Goal: Transaction & Acquisition: Purchase product/service

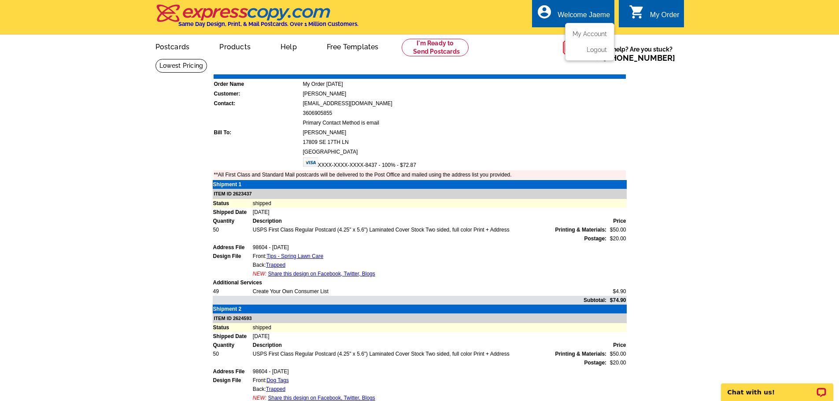
click at [596, 29] on ul "My Account Logout" at bounding box center [589, 42] width 49 height 38
click at [599, 35] on link "My Account" at bounding box center [588, 34] width 38 height 8
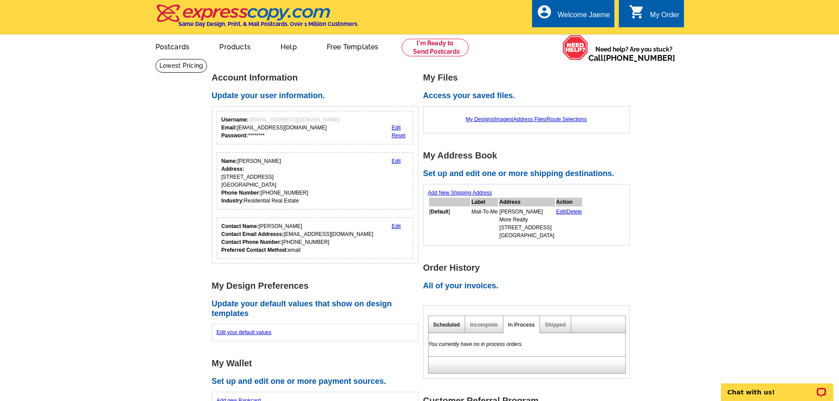
click at [448, 325] on link "Scheduled" at bounding box center [446, 325] width 27 height 6
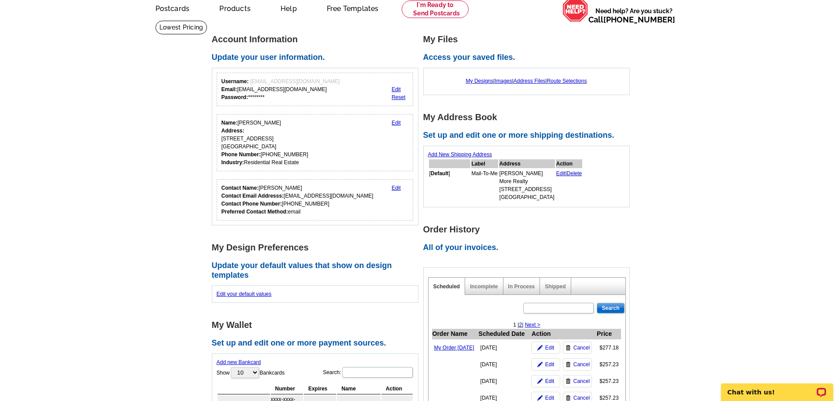
scroll to position [76, 0]
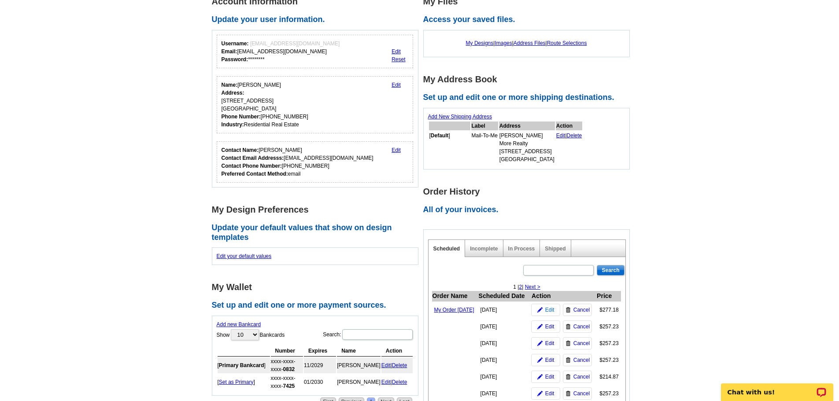
click at [546, 314] on span "Edit" at bounding box center [549, 310] width 9 height 8
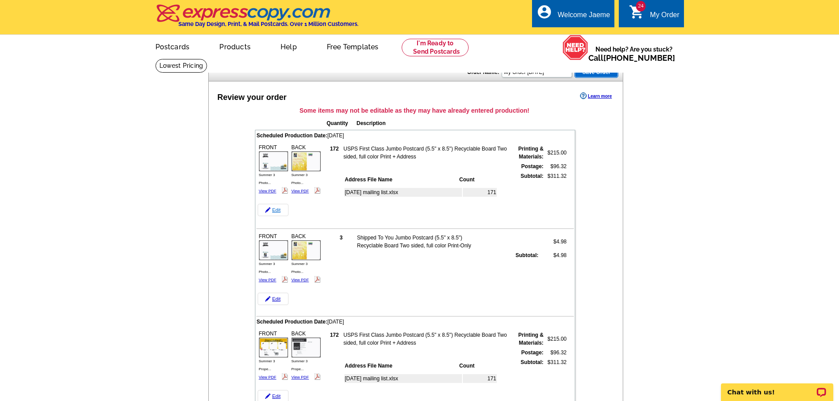
click at [272, 208] on link "Edit" at bounding box center [273, 210] width 31 height 12
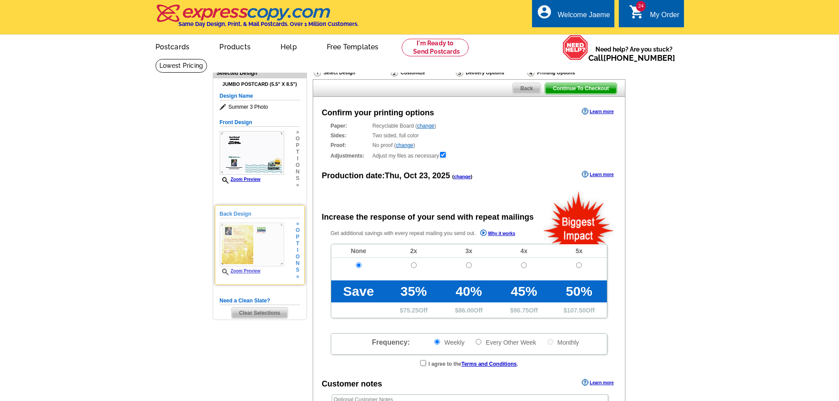
radio input "false"
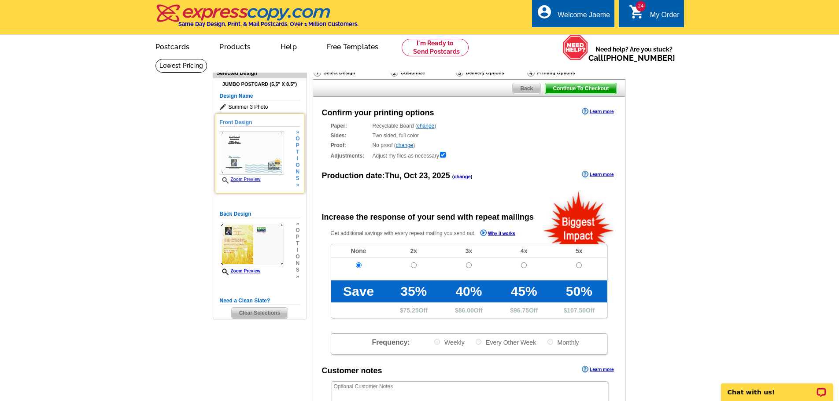
click at [299, 157] on span "i" at bounding box center [298, 158] width 4 height 7
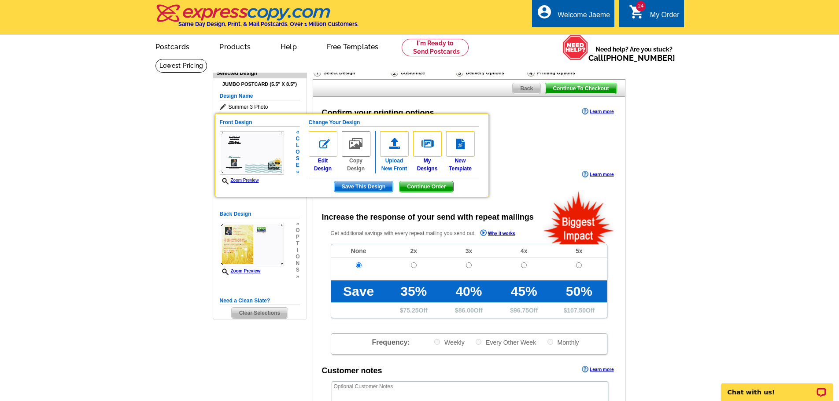
click at [399, 143] on img at bounding box center [394, 144] width 29 height 26
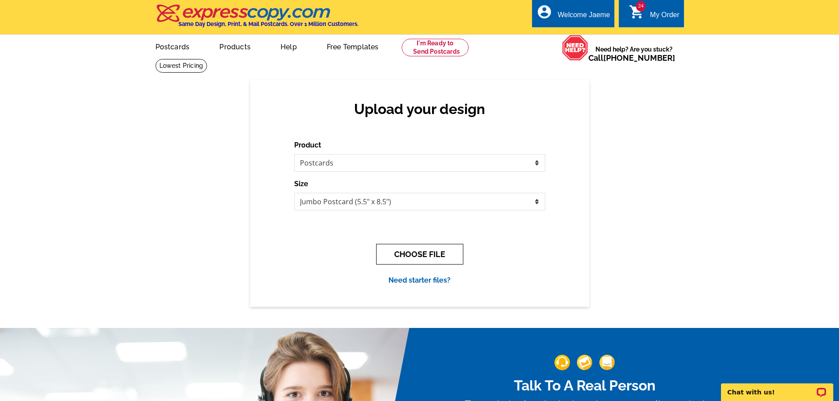
click at [432, 256] on button "CHOOSE FILE" at bounding box center [419, 254] width 87 height 21
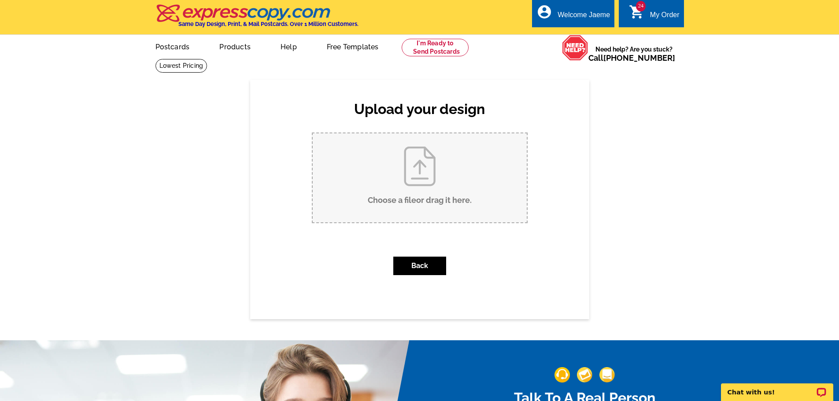
click at [421, 170] on input "Choose a file or drag it here ." at bounding box center [420, 177] width 214 height 89
type input "C:\fakepath\2025 Dog Tater-1.jpg"
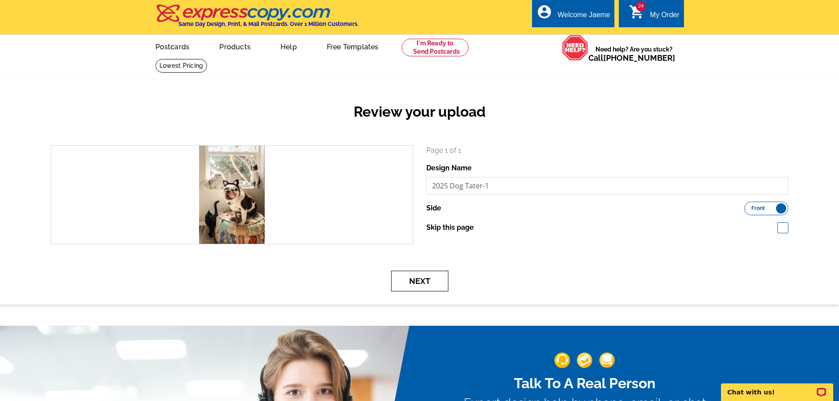
click at [440, 283] on button "Next" at bounding box center [419, 281] width 57 height 21
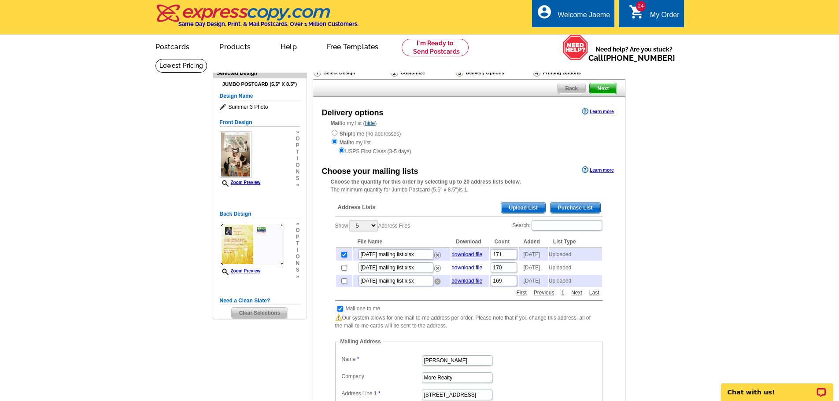
drag, startPoint x: 436, startPoint y: 292, endPoint x: 463, endPoint y: 29, distance: 264.4
click at [436, 285] on img at bounding box center [437, 281] width 7 height 7
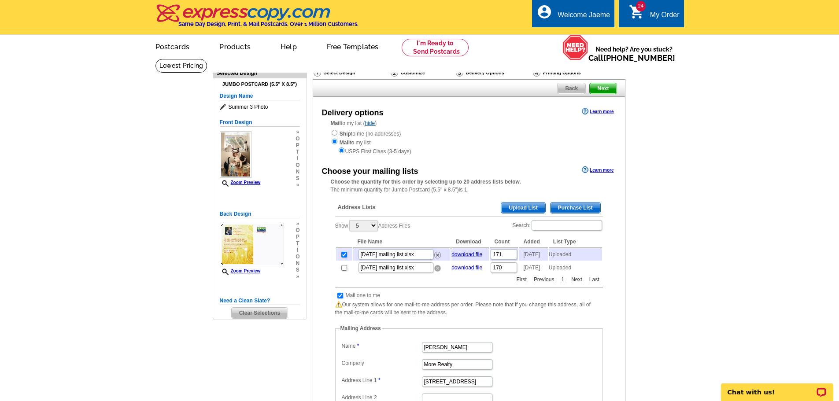
click at [437, 272] on img at bounding box center [437, 268] width 7 height 7
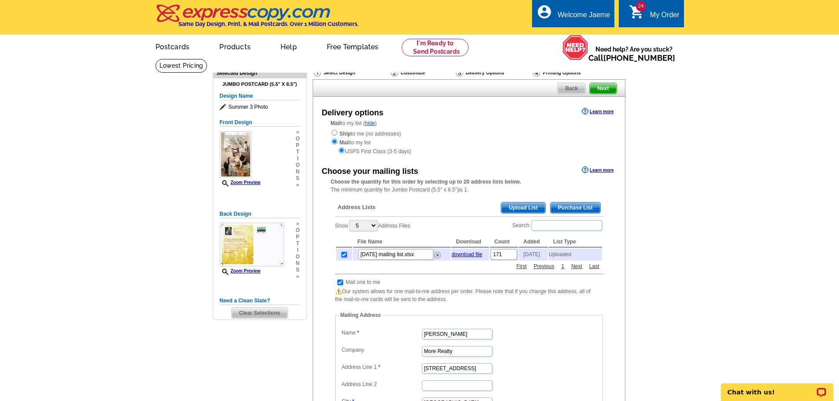
click at [527, 208] on span "Upload List" at bounding box center [523, 208] width 44 height 11
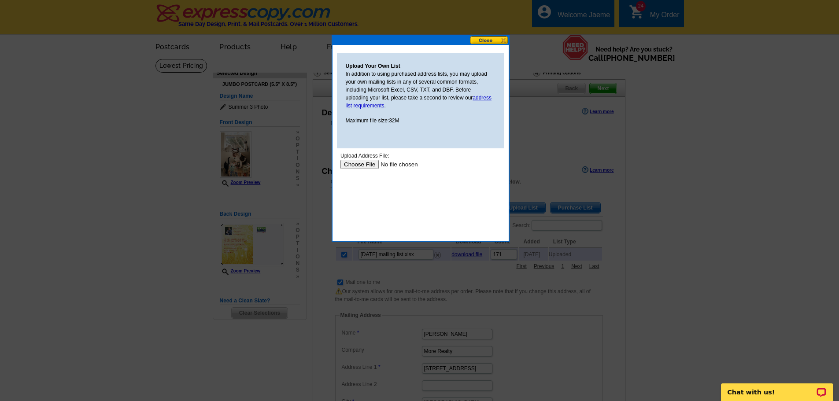
click at [359, 164] on input "file" at bounding box center [395, 164] width 111 height 9
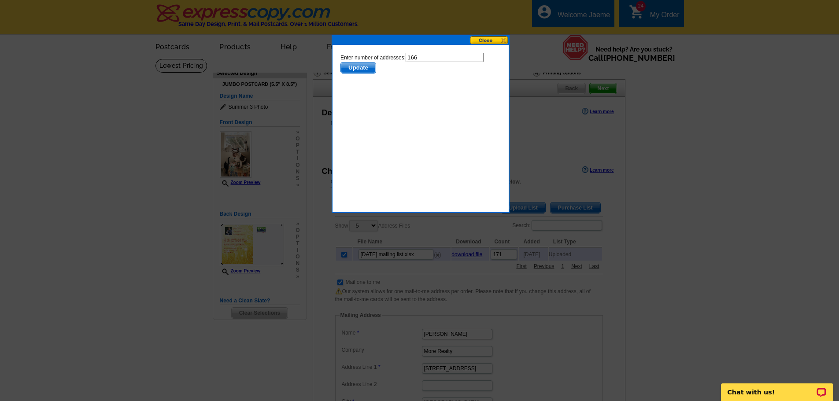
click at [354, 65] on span "Update" at bounding box center [358, 68] width 35 height 11
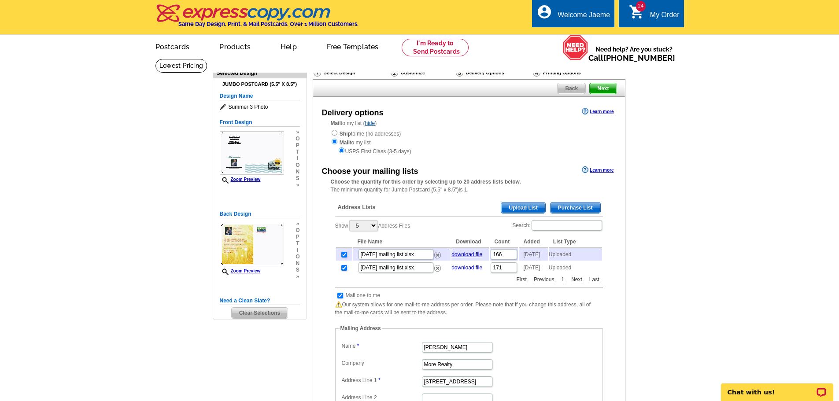
click at [341, 273] on td at bounding box center [344, 268] width 16 height 12
click at [342, 271] on input "checkbox" at bounding box center [344, 268] width 6 height 6
checkbox input "false"
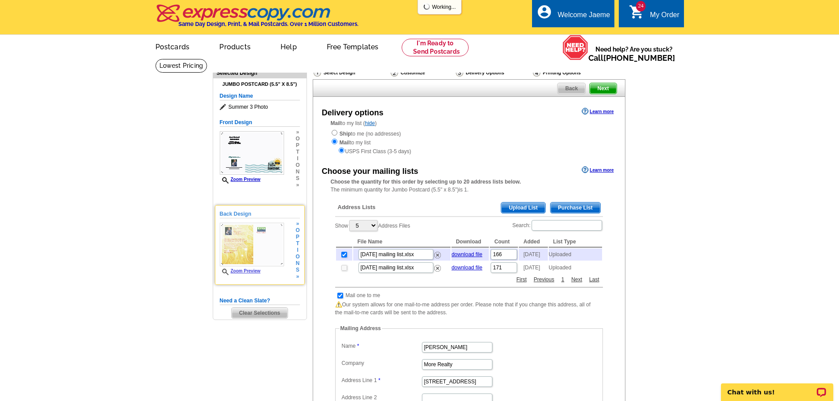
click at [245, 249] on img at bounding box center [252, 245] width 64 height 44
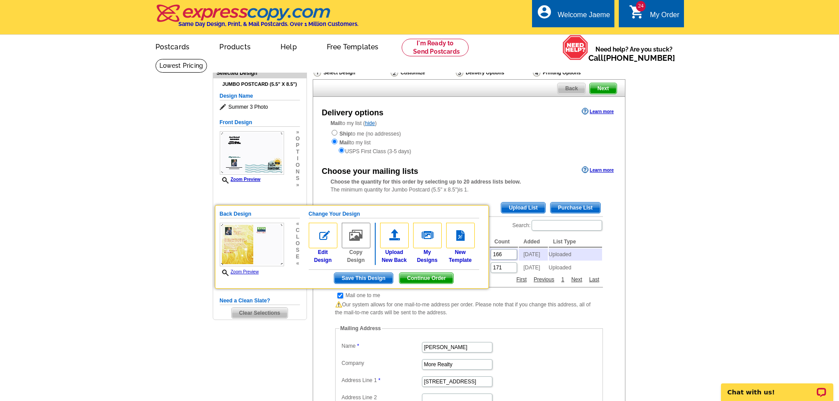
click at [324, 237] on img at bounding box center [323, 236] width 29 height 26
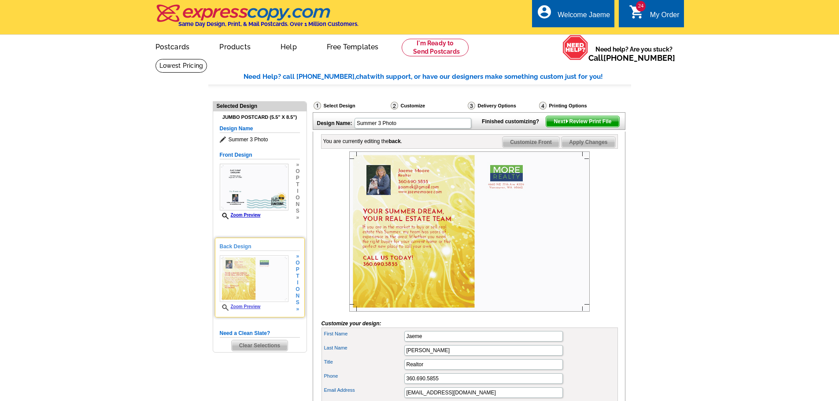
click at [299, 277] on span "t" at bounding box center [298, 276] width 4 height 7
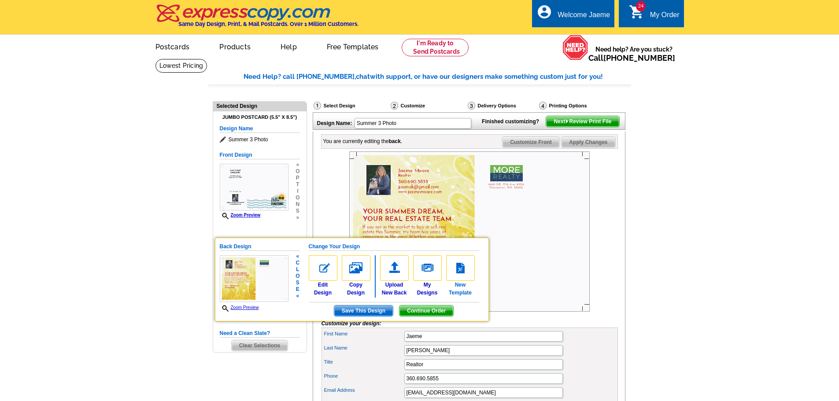
click at [466, 271] on img at bounding box center [460, 268] width 29 height 26
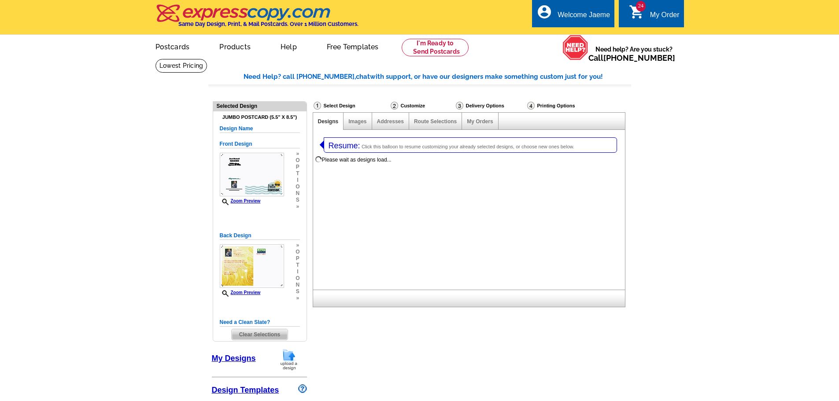
select select "1"
select select "2"
select select "back"
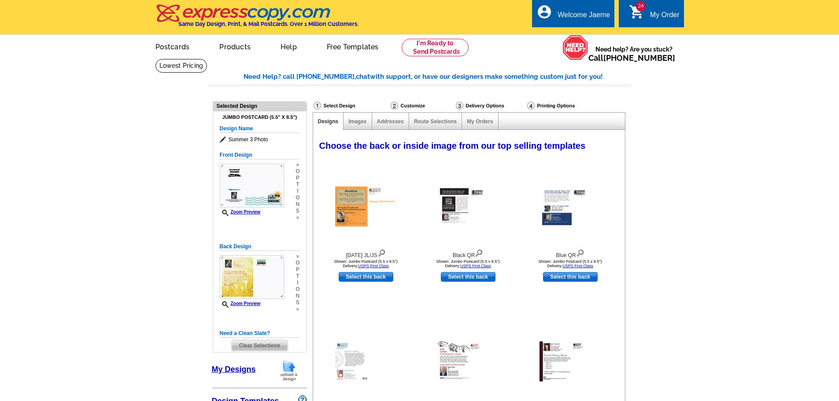
select select "785"
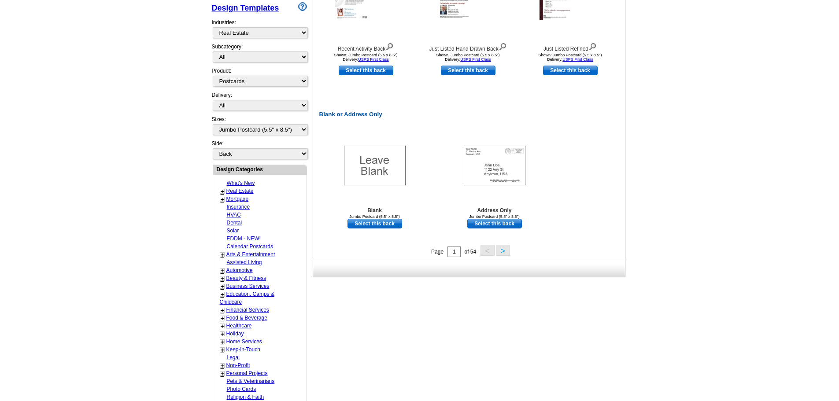
scroll to position [396, 0]
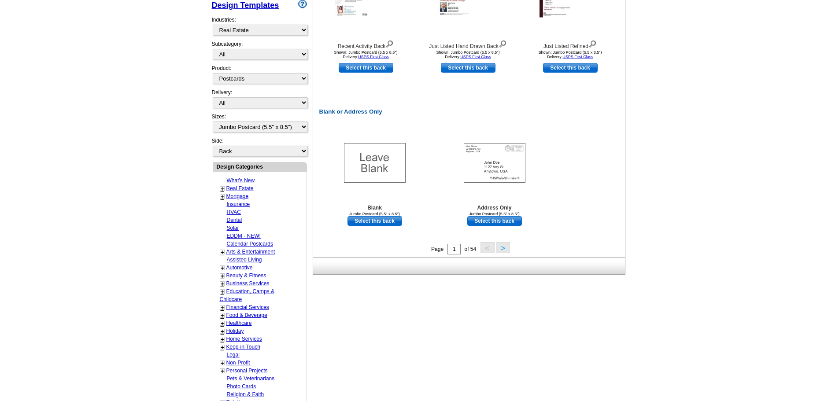
click at [504, 249] on button ">" at bounding box center [503, 247] width 14 height 11
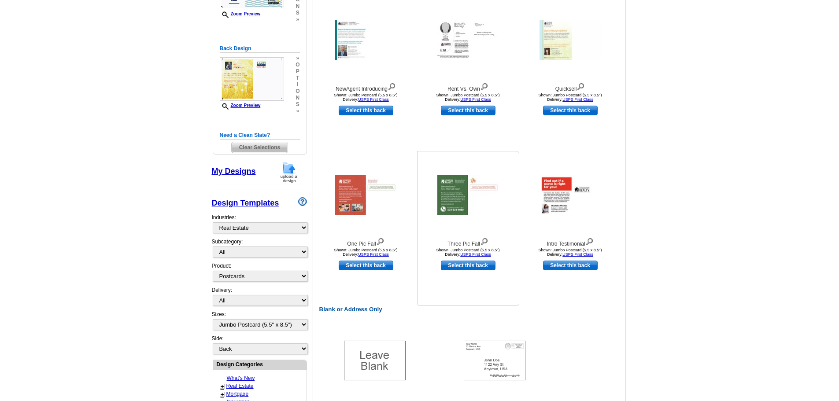
scroll to position [153, 0]
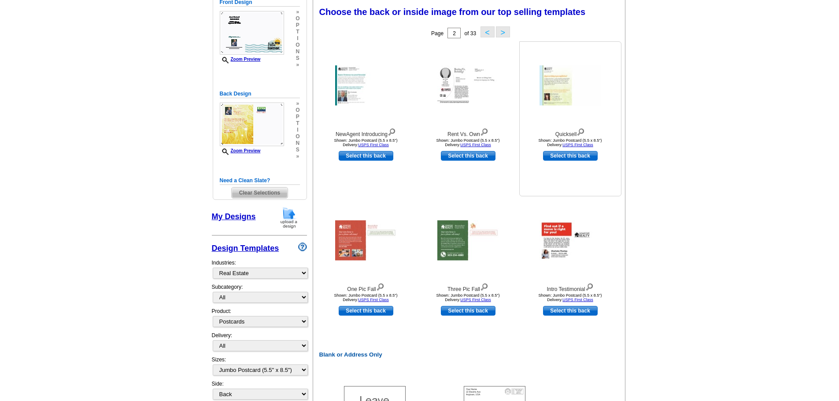
click at [562, 154] on link "Select this back" at bounding box center [570, 156] width 55 height 10
select select "front"
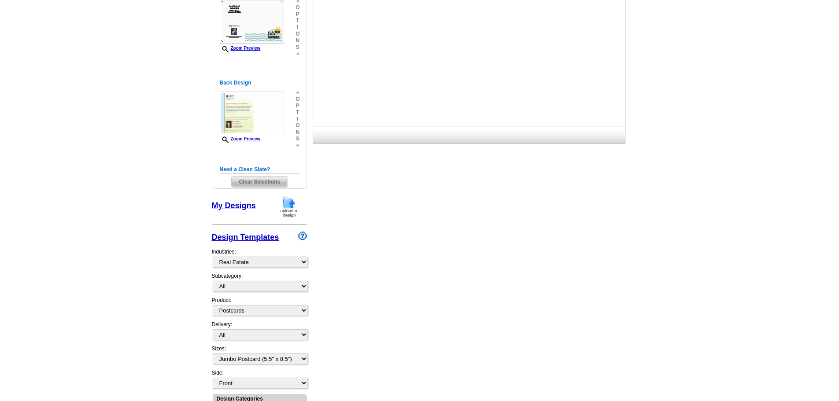
scroll to position [0, 0]
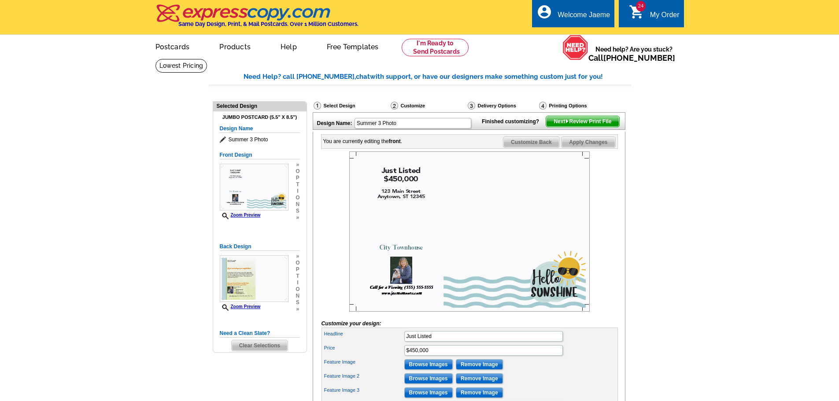
click at [550, 300] on img at bounding box center [469, 232] width 241 height 160
click at [296, 283] on span "i" at bounding box center [298, 283] width 4 height 7
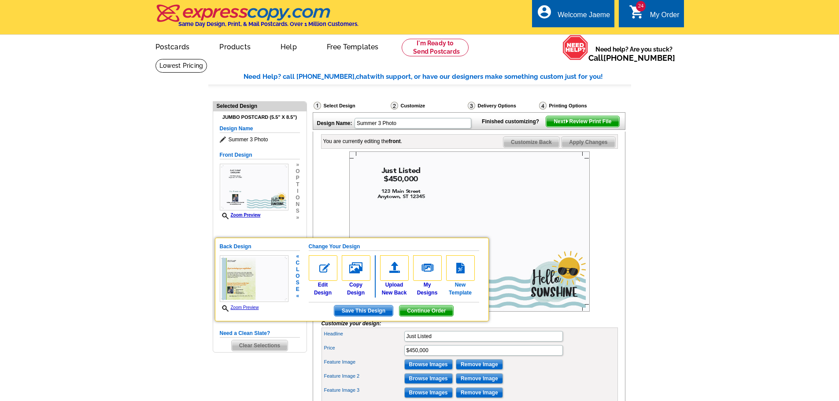
click at [465, 268] on img at bounding box center [460, 268] width 29 height 26
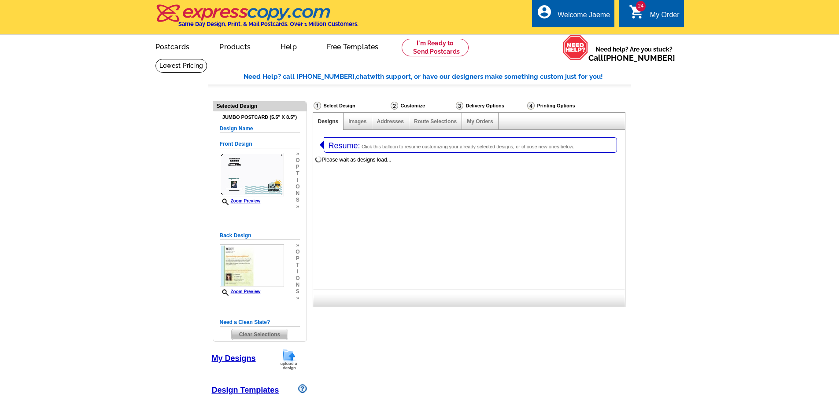
select select "785"
select select "1"
select select "2"
select select "back"
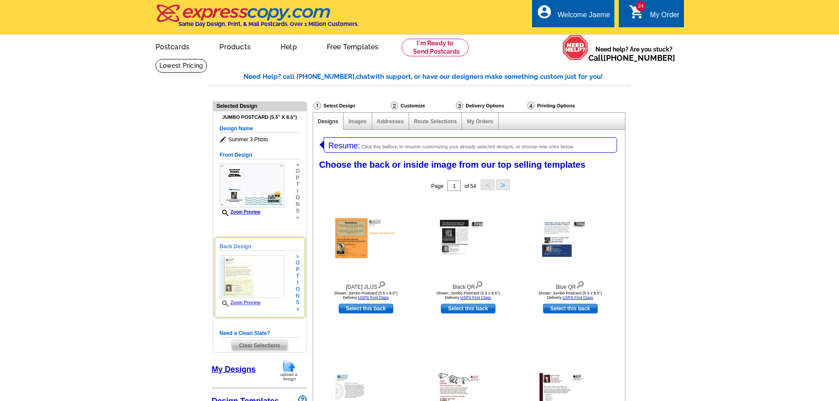
click at [293, 289] on div "» o p t i o n s »" at bounding box center [296, 282] width 6 height 59
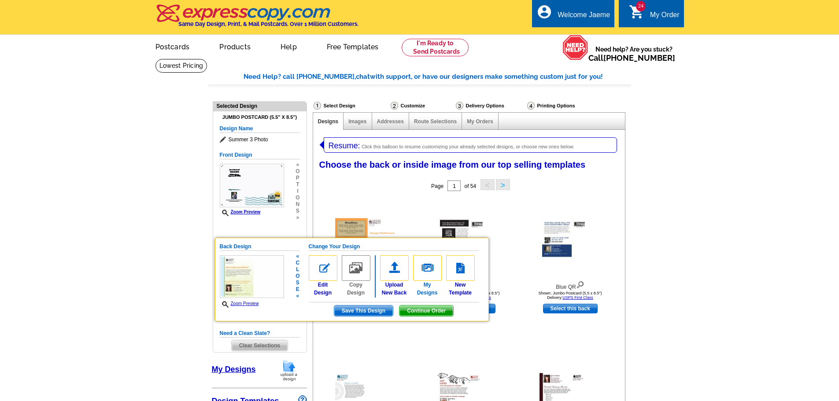
click at [431, 270] on img at bounding box center [427, 268] width 29 height 26
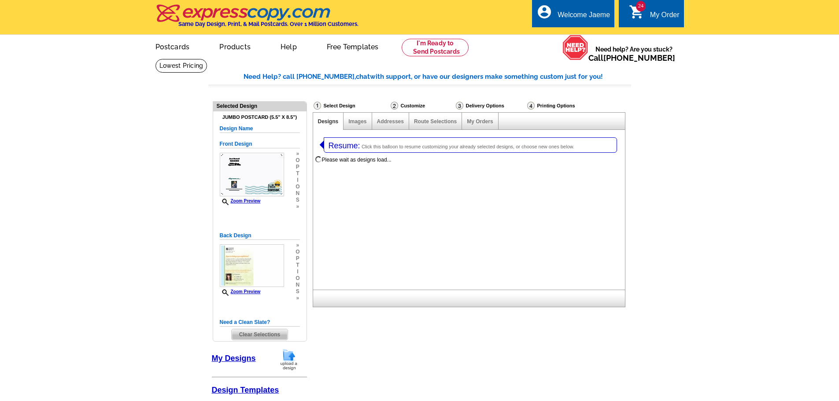
select select "1"
select select "2"
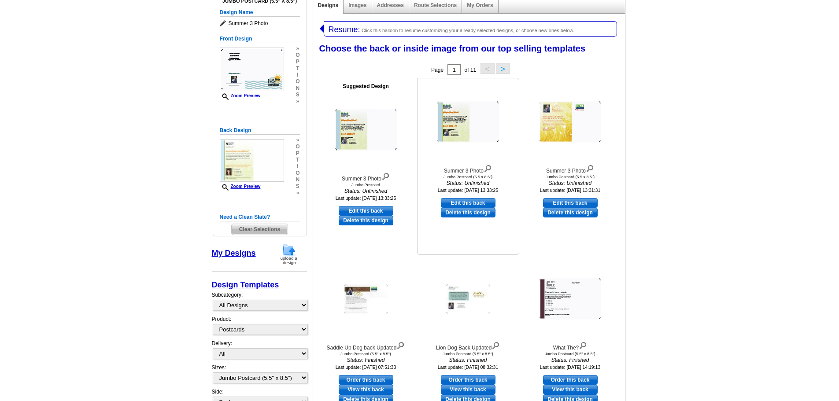
scroll to position [112, 0]
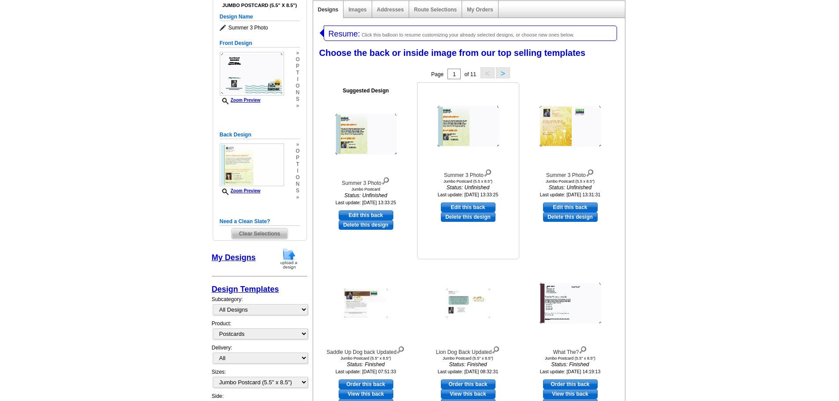
click at [472, 207] on link "Edit this back" at bounding box center [468, 208] width 55 height 10
select select "front"
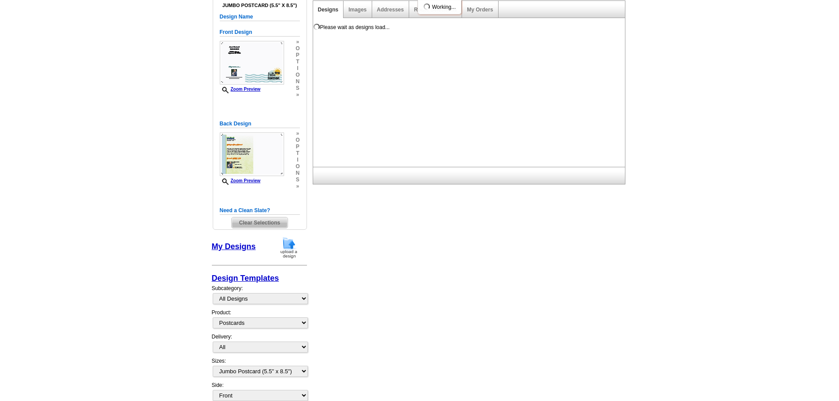
scroll to position [0, 0]
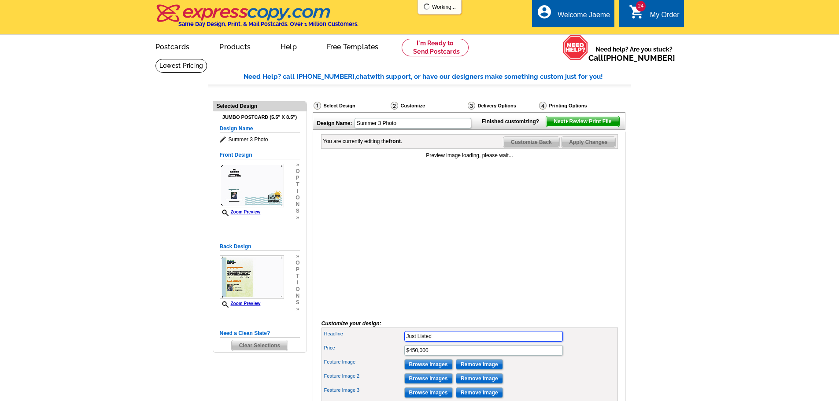
click at [459, 342] on input "Just Listed" at bounding box center [483, 336] width 159 height 11
drag, startPoint x: 459, startPoint y: 350, endPoint x: 383, endPoint y: 349, distance: 76.2
click at [383, 344] on div "Headline Just Listed" at bounding box center [469, 336] width 293 height 14
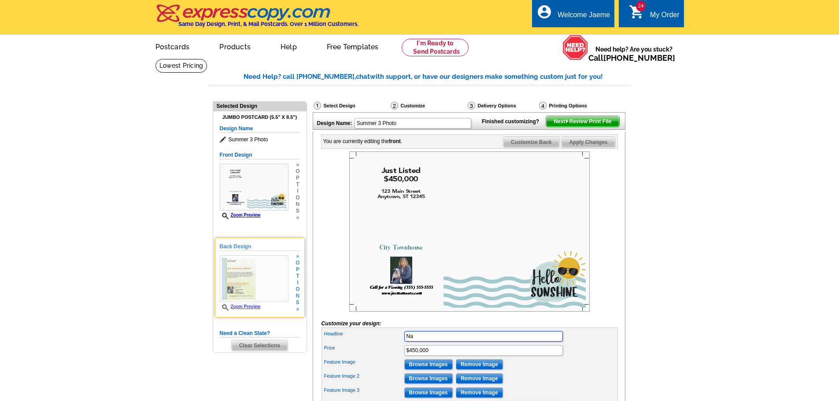
type input "Na"
click at [264, 287] on img at bounding box center [254, 278] width 69 height 47
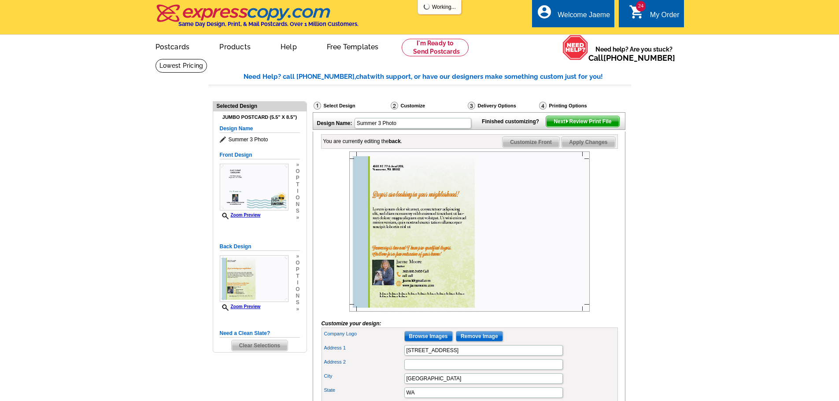
click at [447, 253] on img at bounding box center [469, 232] width 241 height 160
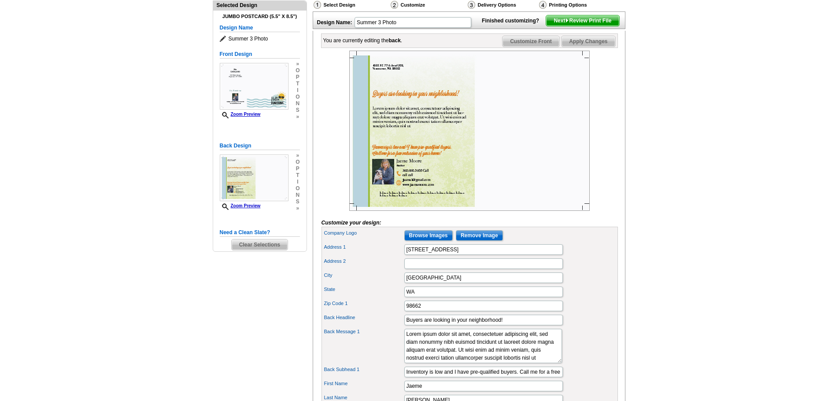
scroll to position [107, 0]
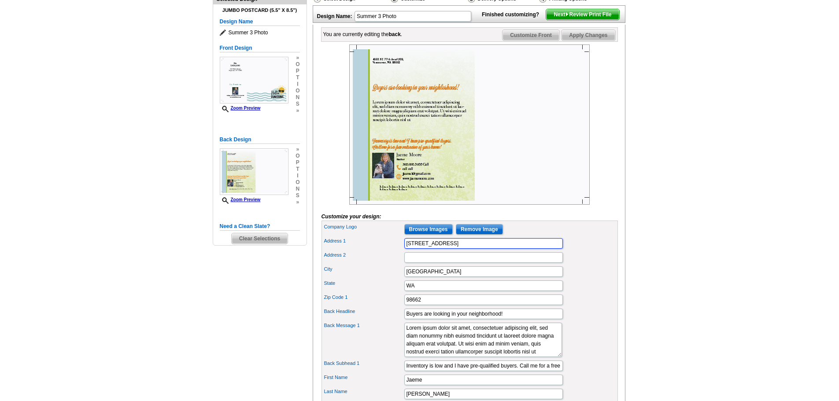
drag, startPoint x: 472, startPoint y: 260, endPoint x: 398, endPoint y: 259, distance: 74.0
click at [398, 251] on div "Address 1 4660 NE 77th Ave #309" at bounding box center [469, 244] width 293 height 14
click at [432, 235] on input "Browse Images" at bounding box center [428, 229] width 48 height 11
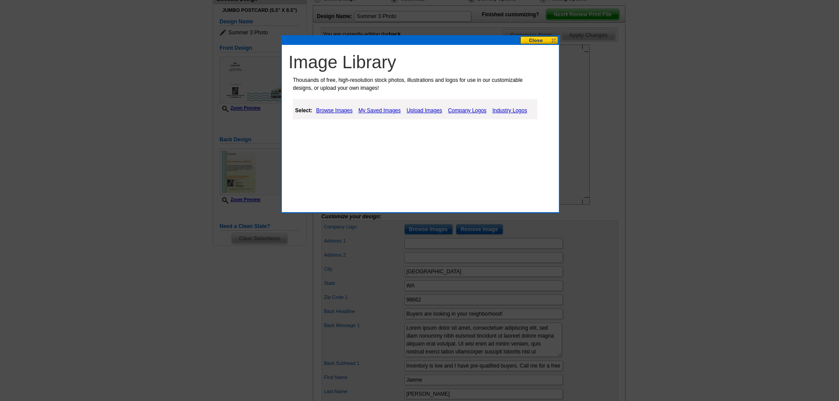
click at [379, 109] on link "My Saved Images" at bounding box center [379, 110] width 47 height 11
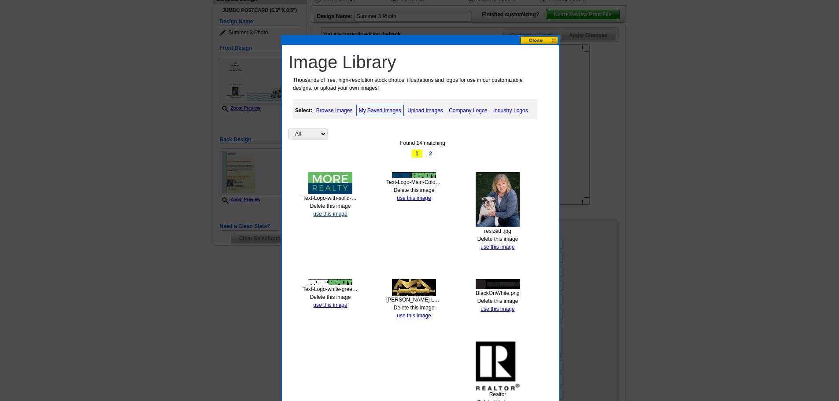
click at [336, 215] on link "use this image" at bounding box center [330, 214] width 34 height 6
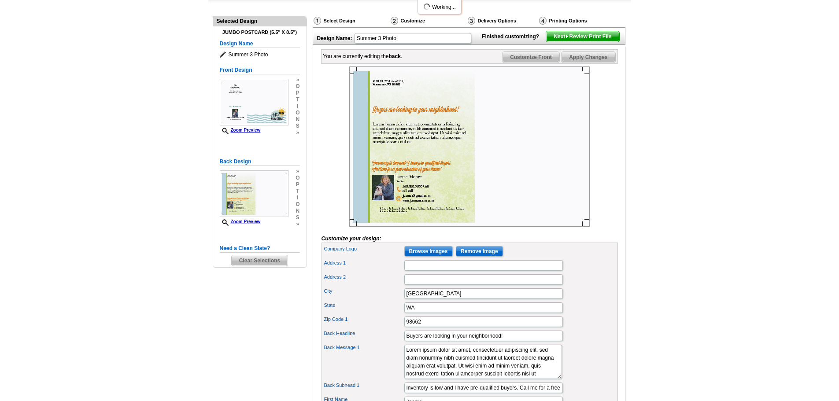
scroll to position [109, 0]
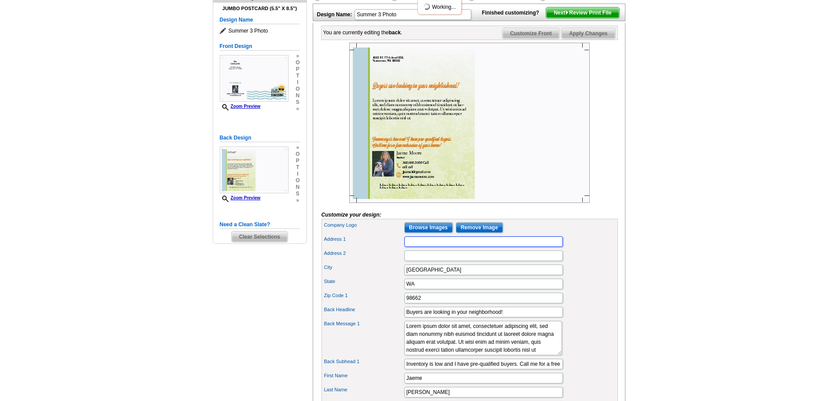
click at [406, 247] on input "Address 1" at bounding box center [483, 242] width 159 height 11
type input "17809 Southeast 17th Lane"
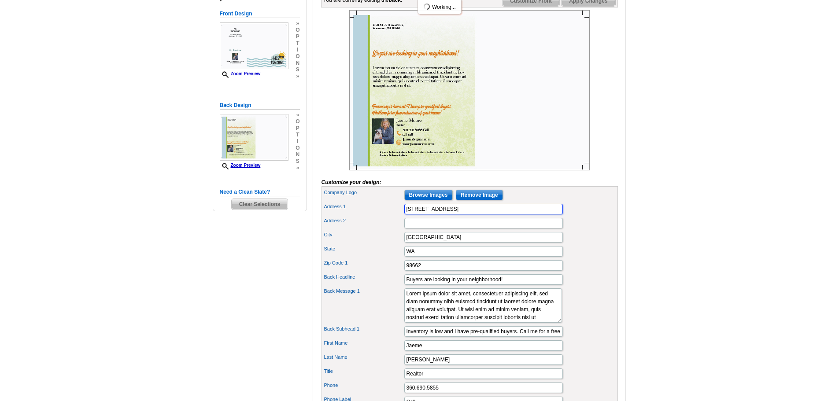
scroll to position [149, 0]
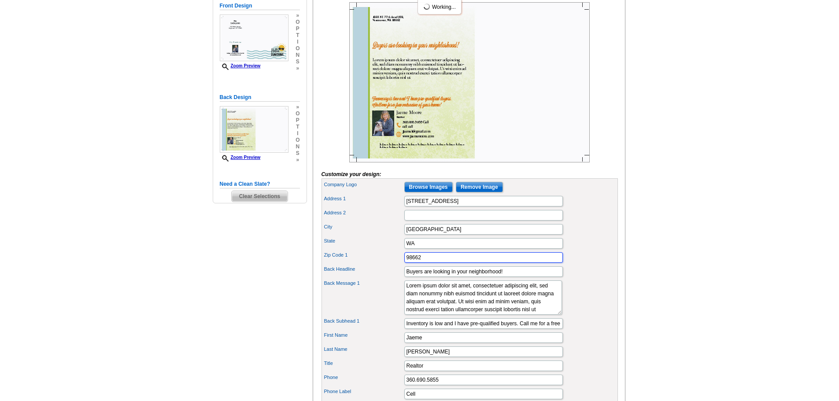
click at [432, 263] on input "98662" at bounding box center [483, 257] width 159 height 11
type input "98683"
type input "National Cat Day!!"
drag, startPoint x: 512, startPoint y: 327, endPoint x: 393, endPoint y: 298, distance: 122.4
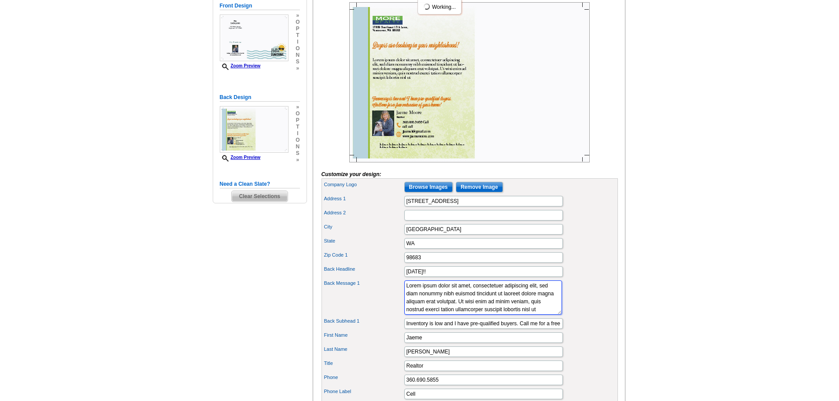
click at [393, 298] on div "Back Message 1 Lorem ipsum dolor sit amet, consectetuer adipiscing elit, sed di…" at bounding box center [469, 298] width 293 height 38
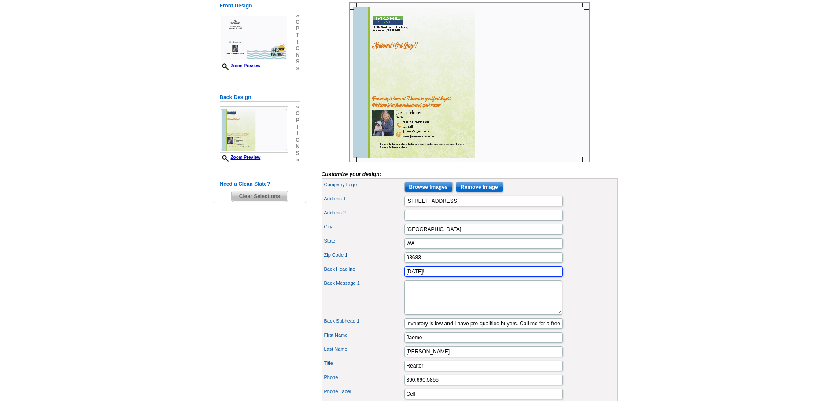
click at [461, 277] on input "National Cat Day!!" at bounding box center [483, 271] width 159 height 11
type input "N"
type input "Hello from Tater & Friends!"
click at [409, 304] on textarea "Lorem ipsum dolor sit amet, consectetuer adipiscing elit, sed diam nonummy nibh…" at bounding box center [483, 298] width 158 height 34
paste textarea "October 29th is National Cat Day—and what better way to celebrate than finding …"
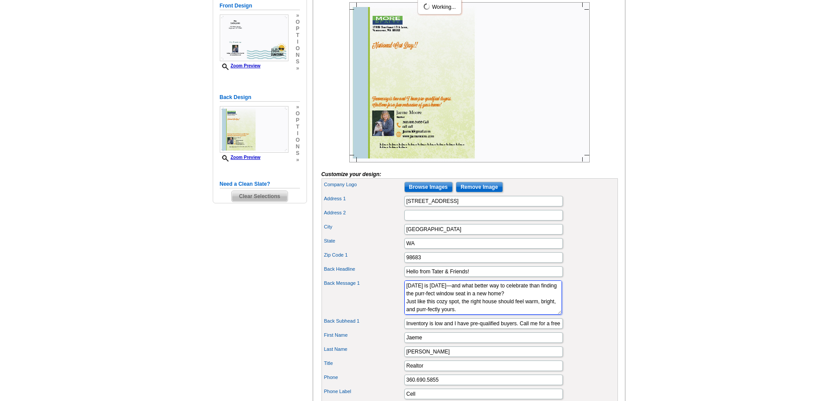
scroll to position [46, 0]
type textarea "October 29th is National Cat Day—and what better way to celebrate than finding …"
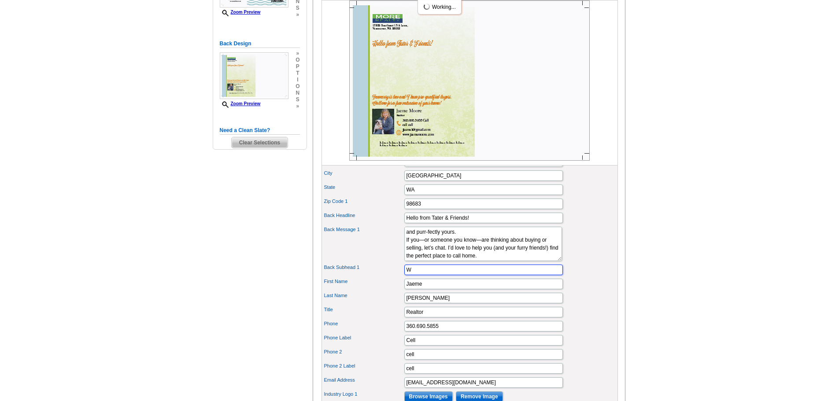
scroll to position [0, 0]
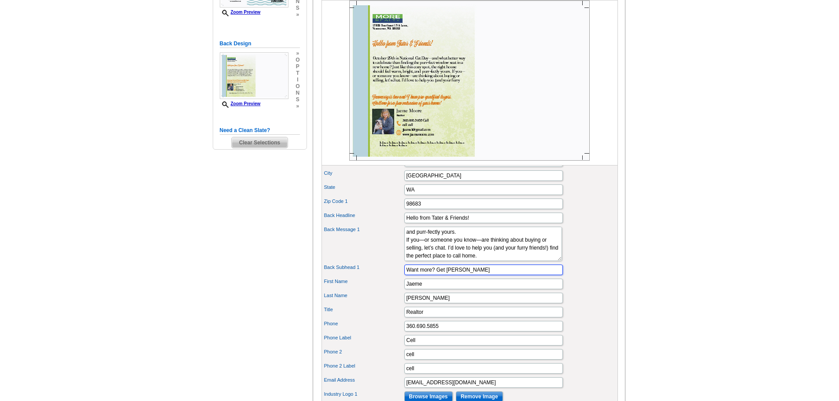
type input "Want more? Get Moore"
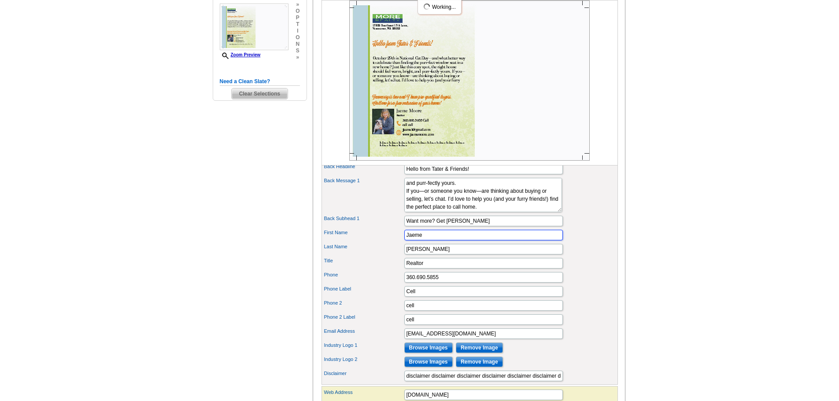
scroll to position [253, 0]
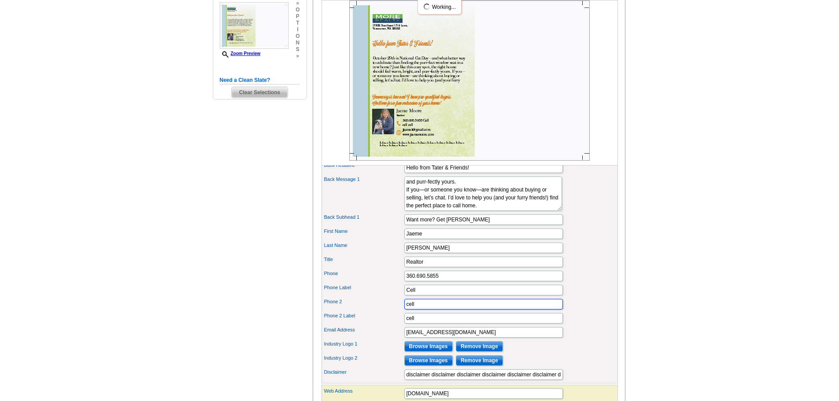
click at [425, 310] on input "cell" at bounding box center [483, 304] width 159 height 11
type input "c"
click at [571, 354] on div "Industry Logo 1 Browse Images Remove Image" at bounding box center [469, 347] width 293 height 14
drag, startPoint x: 556, startPoint y: 391, endPoint x: 391, endPoint y: 384, distance: 165.3
click at [391, 382] on div "Disclaimer disclaimer disclaimer disclaimer disclaimer disclaimer disclaimer di…" at bounding box center [469, 375] width 293 height 14
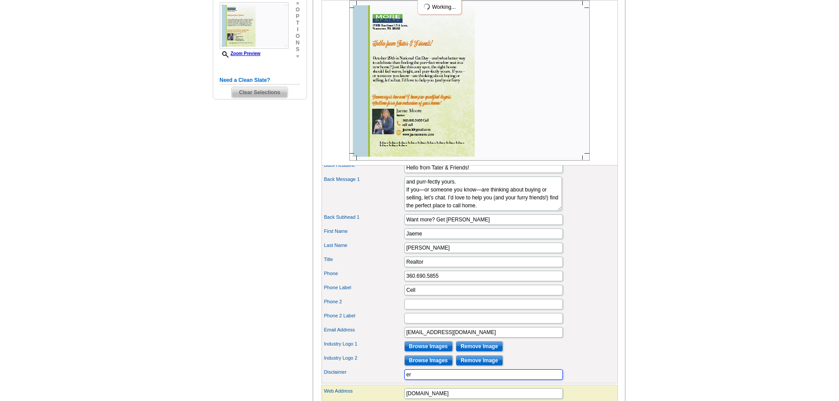
type input "r"
click at [467, 225] on input "Want more? Get Moore" at bounding box center [483, 220] width 159 height 11
drag, startPoint x: 467, startPoint y: 233, endPoint x: 442, endPoint y: 234, distance: 24.7
click at [442, 225] on input "Want more? Get Moore" at bounding box center [483, 220] width 159 height 11
type input "Want more? GET MOORE!"
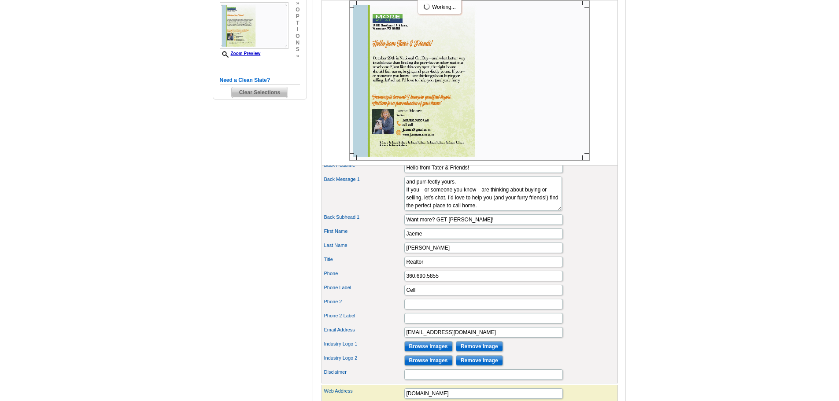
click at [600, 269] on div "Title Realtor" at bounding box center [469, 262] width 293 height 14
click at [464, 211] on textarea "Lorem ipsum dolor sit amet, consectetuer adipiscing elit, sed diam nonummy nibh…" at bounding box center [483, 194] width 158 height 34
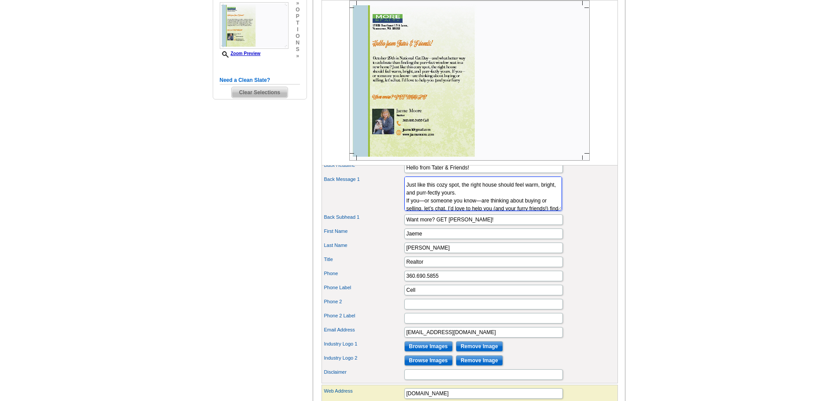
click at [491, 211] on textarea "Lorem ipsum dolor sit amet, consectetuer adipiscing elit, sed diam nonummy nibh…" at bounding box center [483, 194] width 158 height 34
type textarea "October 29th is National Cat Day—and what better way to celebrate than finding …"
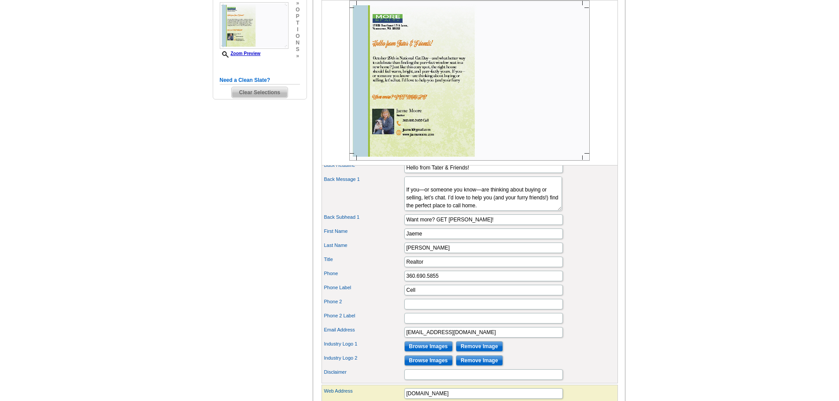
click at [592, 354] on div "Industry Logo 1 Browse Images Remove Image" at bounding box center [469, 347] width 293 height 14
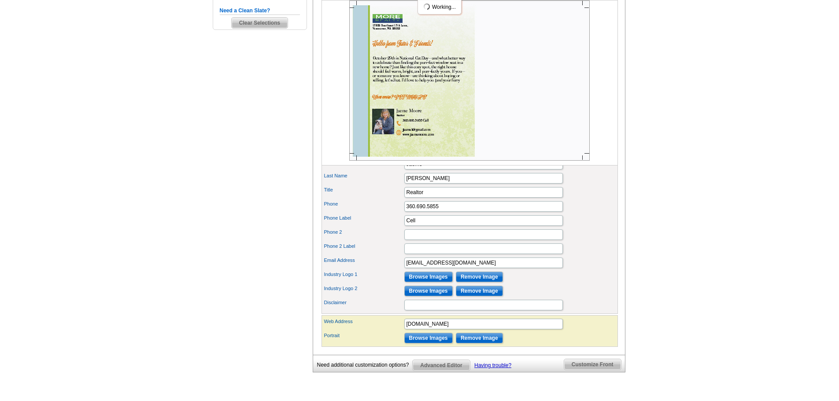
scroll to position [329, 0]
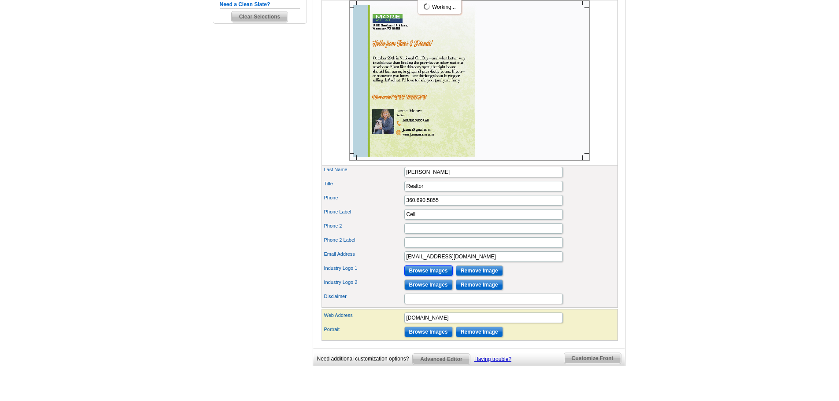
click at [440, 276] on input "Browse Images" at bounding box center [428, 271] width 48 height 11
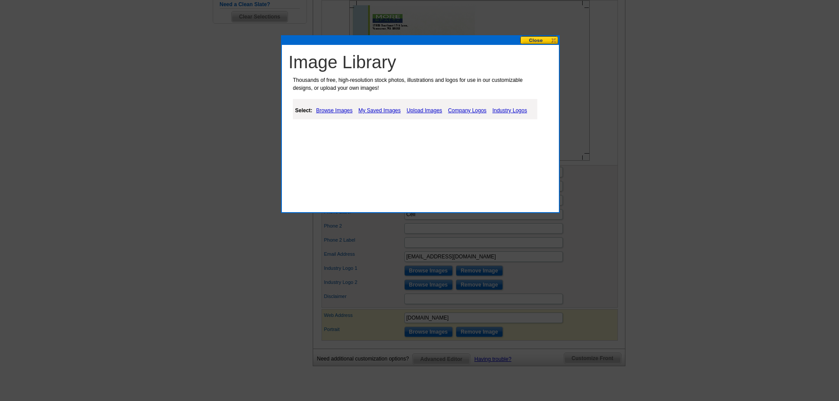
click at [387, 110] on link "My Saved Images" at bounding box center [379, 110] width 47 height 11
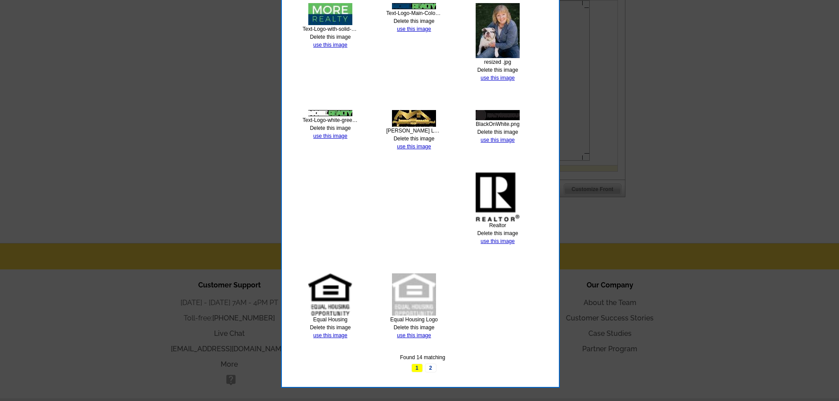
scroll to position [500, 0]
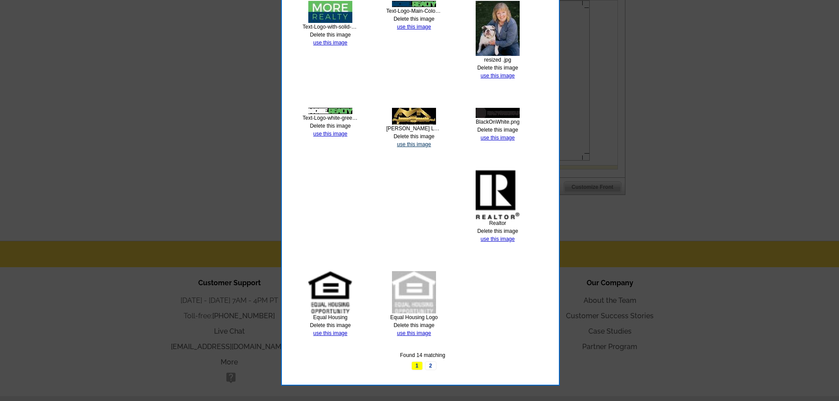
click at [415, 145] on link "use this image" at bounding box center [414, 144] width 34 height 6
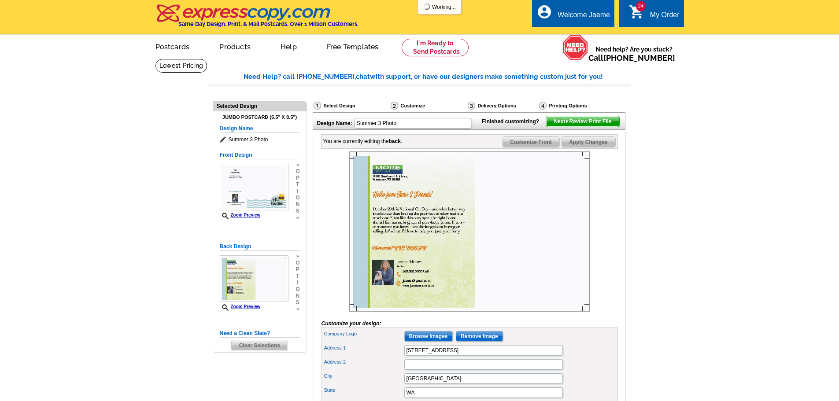
click at [598, 372] on div "Address 2" at bounding box center [469, 365] width 293 height 14
click at [596, 127] on span "Next Review Print File" at bounding box center [582, 121] width 73 height 11
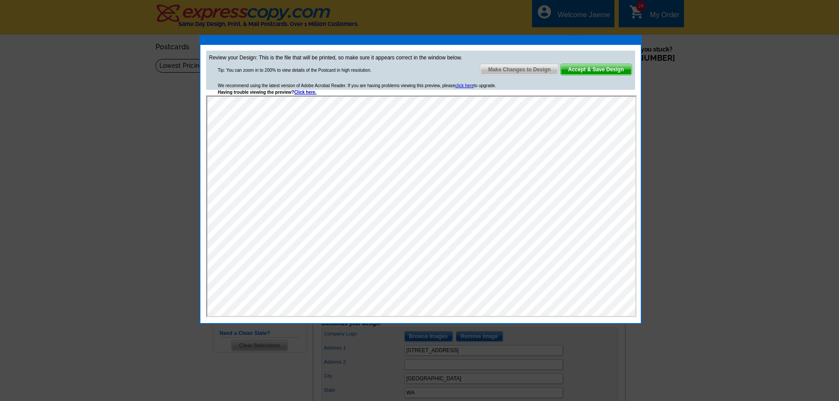
click at [515, 70] on span "Make Changes to Design" at bounding box center [520, 69] width 78 height 11
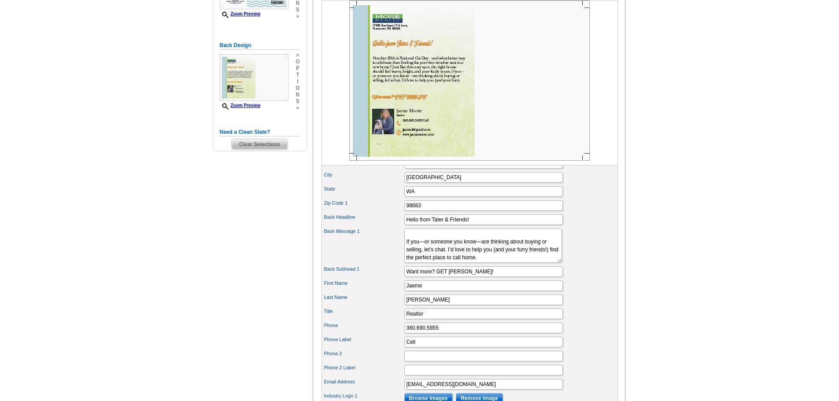
scroll to position [205, 0]
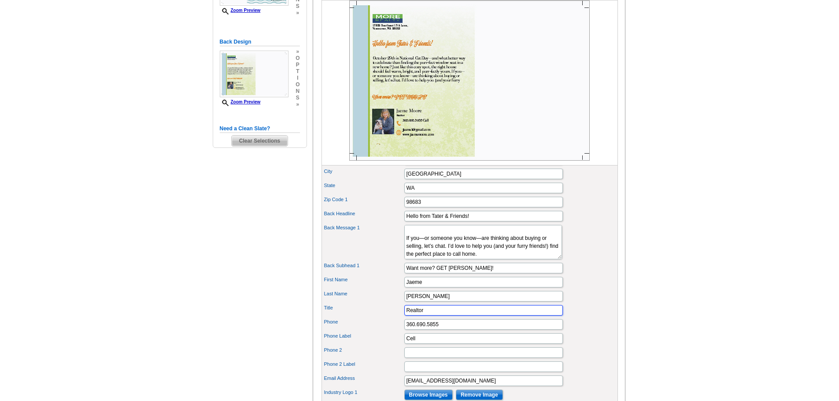
click at [448, 316] on input "Realtor" at bounding box center [483, 310] width 159 height 11
type input "R"
type input "b"
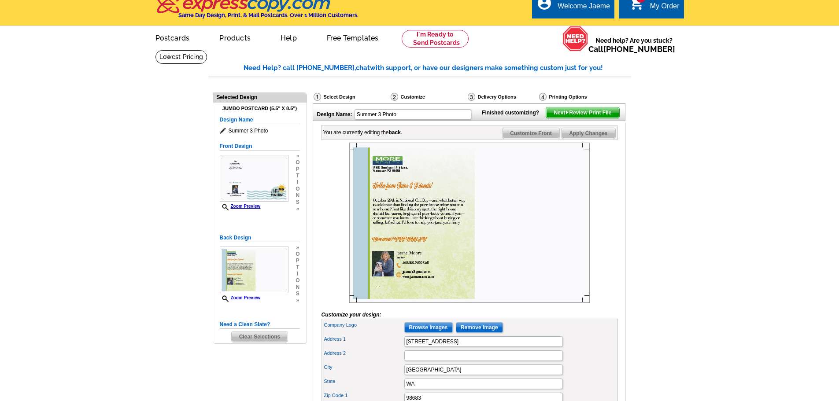
scroll to position [0, 0]
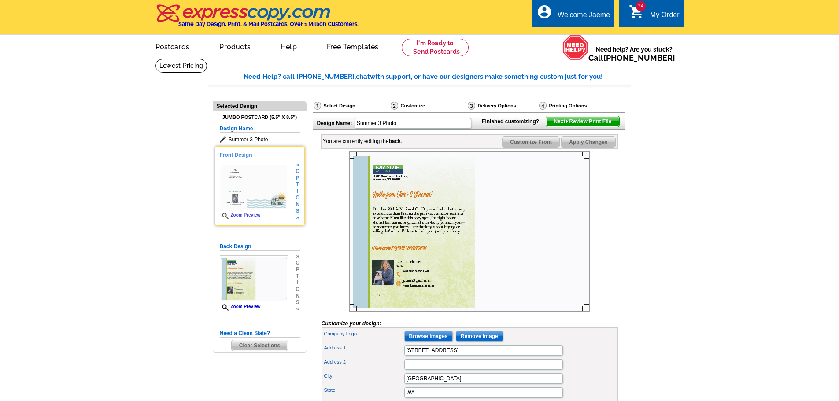
type input "Broker"
click at [298, 192] on span "i" at bounding box center [298, 191] width 4 height 7
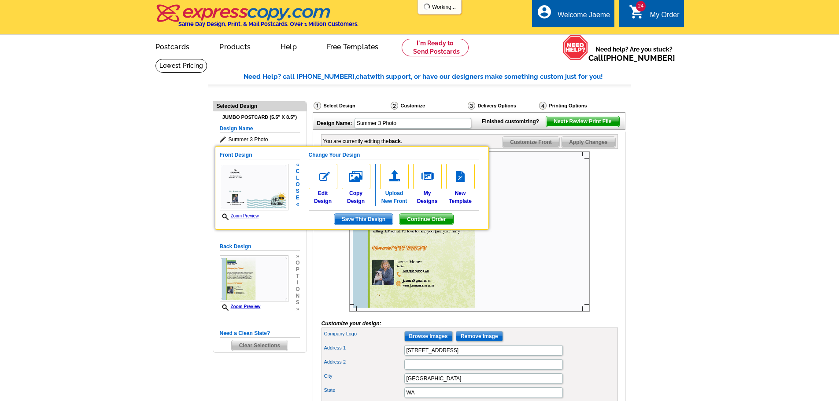
click at [399, 188] on img at bounding box center [394, 177] width 29 height 26
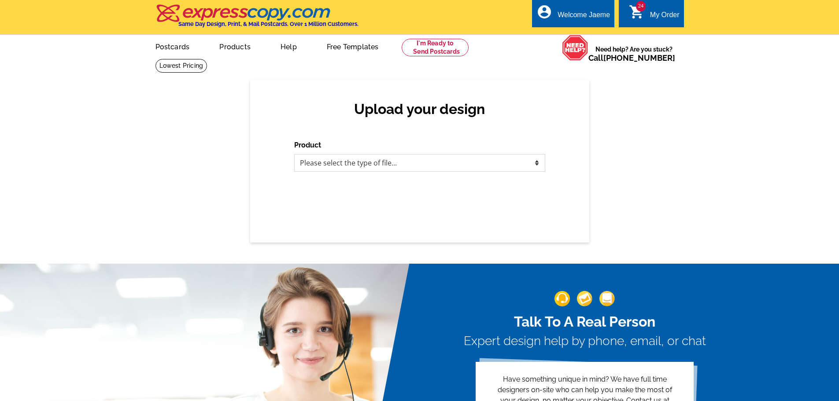
click at [479, 163] on select "Please select the type of file... Postcards Business Cards Letters and flyers G…" at bounding box center [419, 163] width 251 height 18
select select "1"
click at [294, 155] on select "Please select the type of file... Postcards Business Cards Letters and flyers G…" at bounding box center [419, 163] width 251 height 18
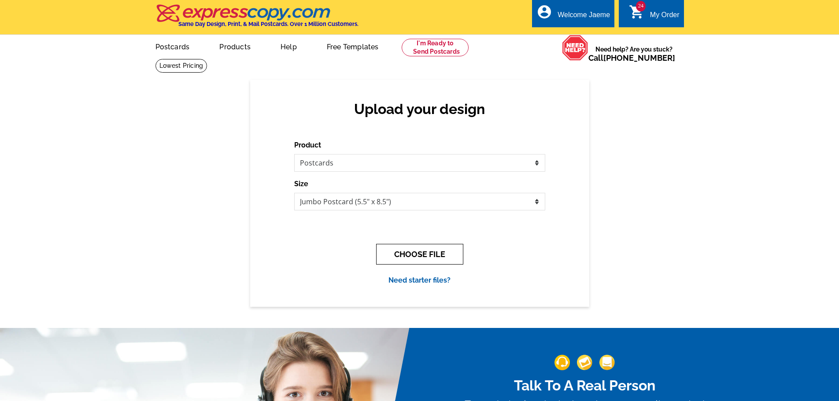
click at [438, 255] on button "CHOOSE FILE" at bounding box center [419, 254] width 87 height 21
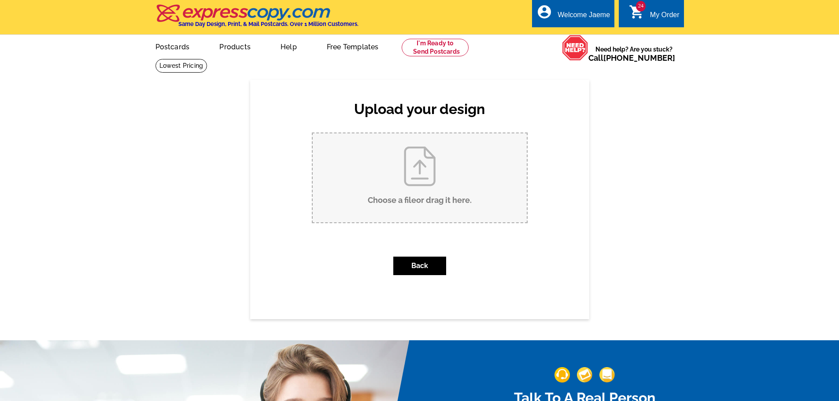
click at [424, 174] on input "Choose a file or drag it here ." at bounding box center [420, 177] width 214 height 89
type input "C:\fakepath\2025 Dog Tater-1.jpg"
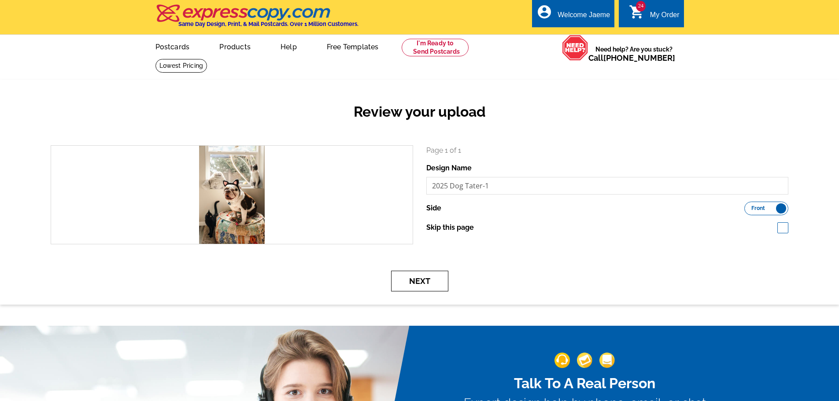
click at [416, 278] on button "Next" at bounding box center [419, 281] width 57 height 21
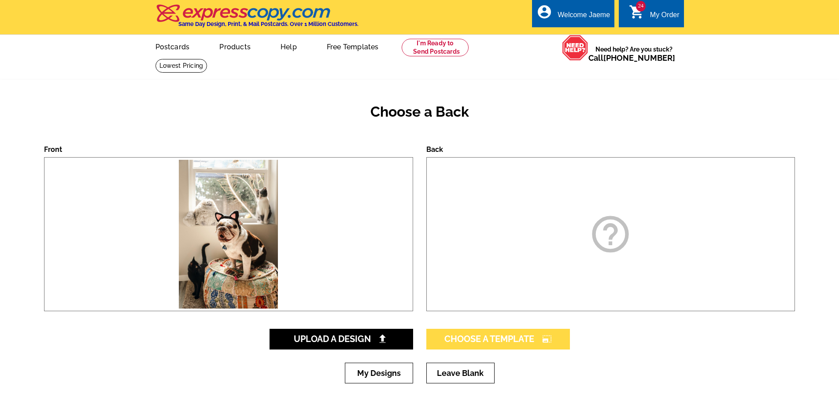
click at [490, 340] on span "Choose A Template photo_size_select_large" at bounding box center [497, 339] width 107 height 11
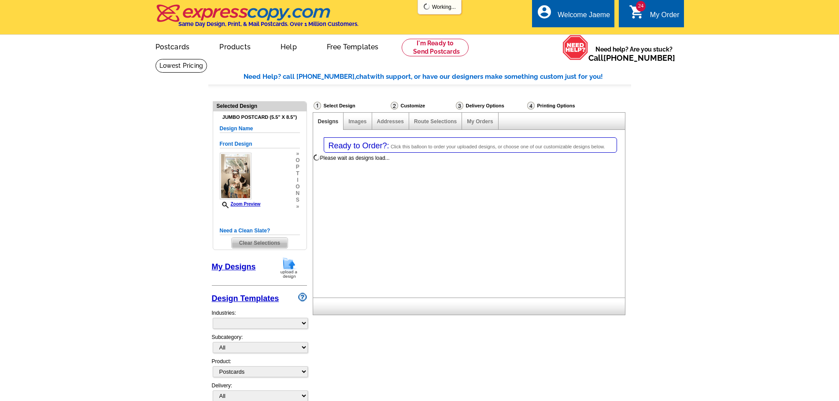
select select "1"
select select "2"
select select "back"
select select "785"
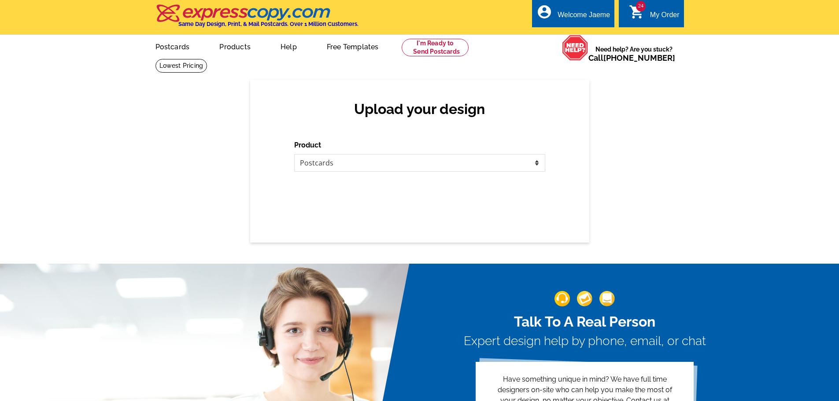
select select "1"
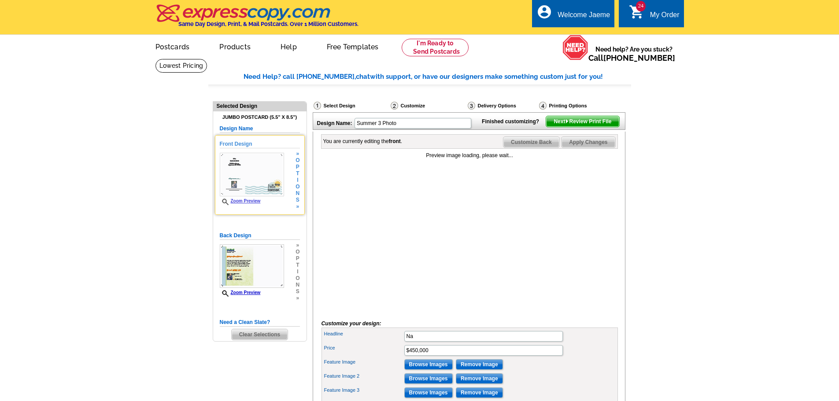
click at [299, 173] on span "t" at bounding box center [298, 173] width 4 height 7
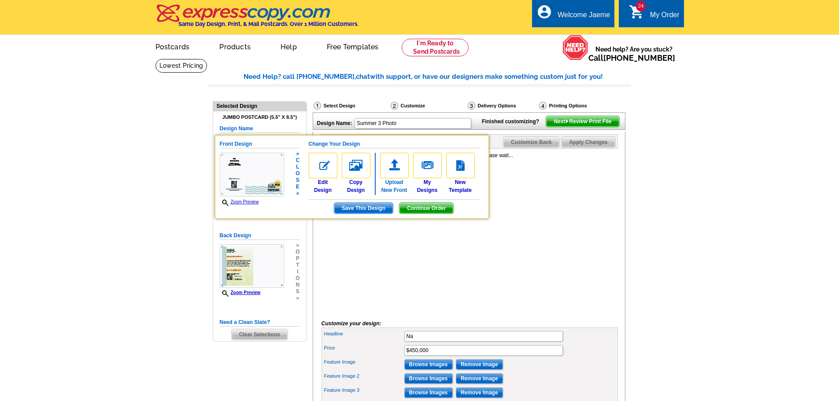
click at [398, 184] on link "Upload New Front" at bounding box center [394, 173] width 29 height 41
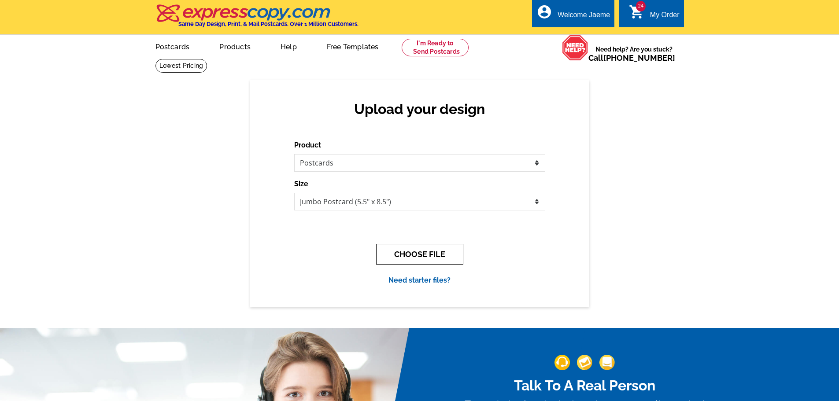
click at [444, 255] on button "CHOOSE FILE" at bounding box center [419, 254] width 87 height 21
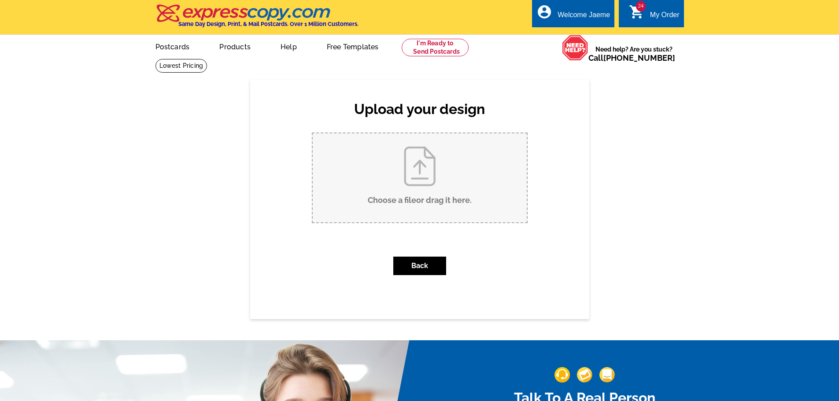
click at [411, 157] on input "Choose a file or drag it here ." at bounding box center [420, 177] width 214 height 89
type input "C:\fakepath\2025 Dog Tater-1.jpg"
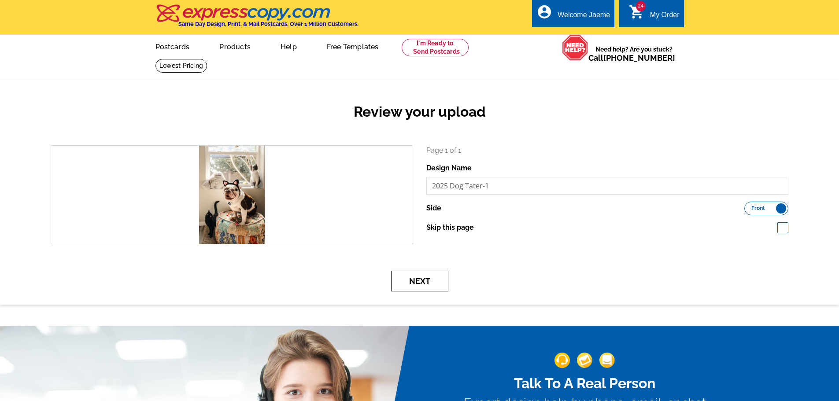
click at [433, 289] on button "Next" at bounding box center [419, 281] width 57 height 21
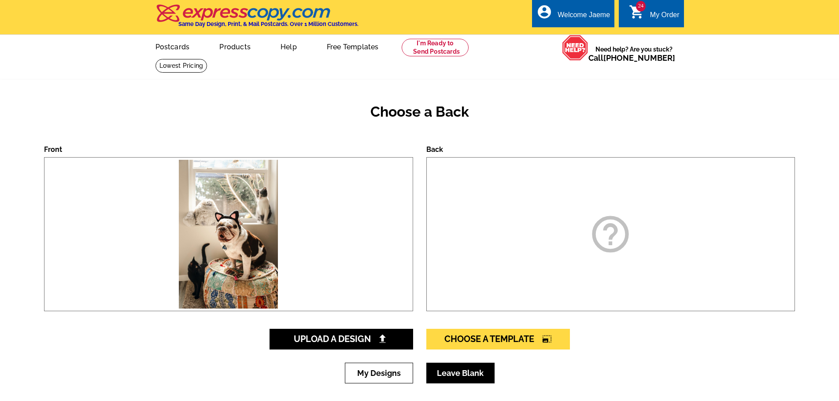
click at [483, 374] on link "Leave Blank" at bounding box center [460, 373] width 68 height 21
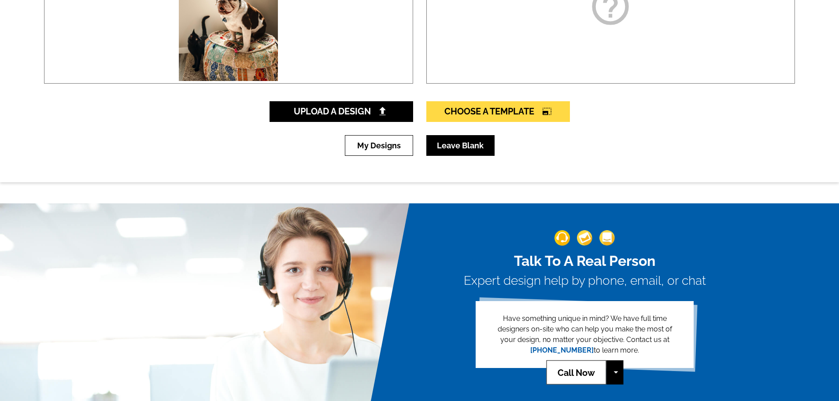
scroll to position [229, 0]
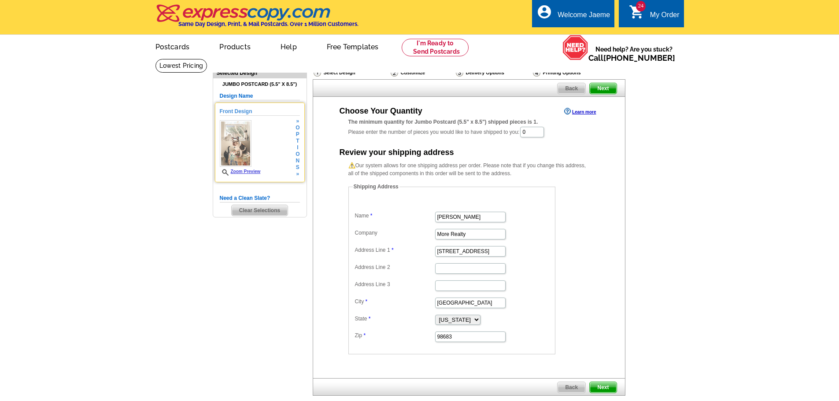
click at [298, 132] on span "p" at bounding box center [298, 134] width 4 height 7
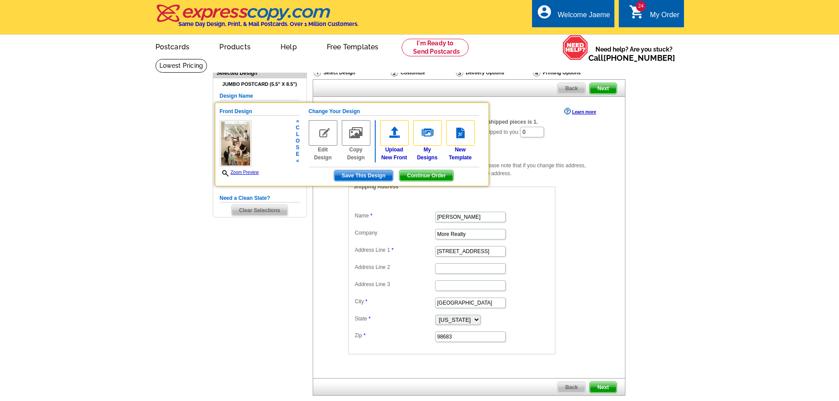
click at [245, 290] on div "Need Help? call 800-260-5887, chat with support, or have our designers make som…" at bounding box center [419, 246] width 423 height 375
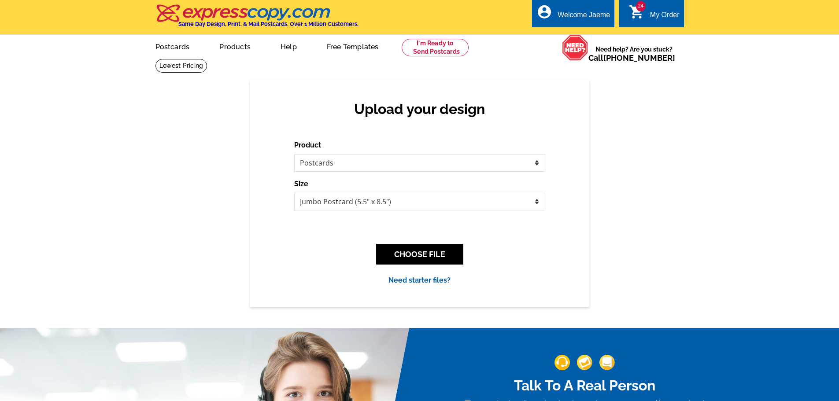
click at [664, 14] on div "My Order" at bounding box center [665, 17] width 30 height 12
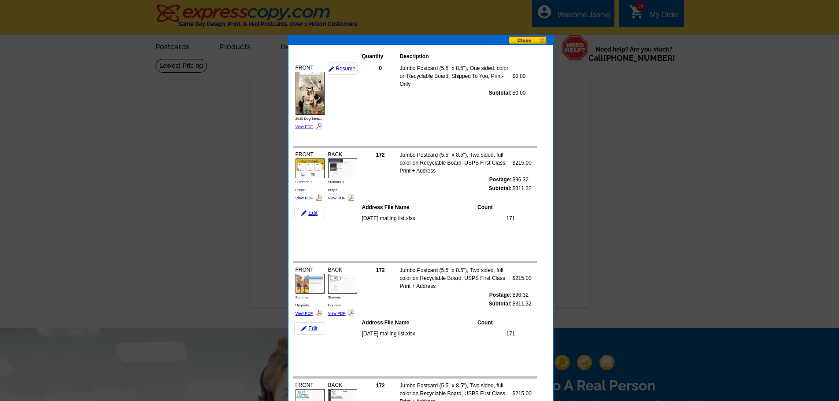
click at [529, 40] on button at bounding box center [531, 40] width 44 height 9
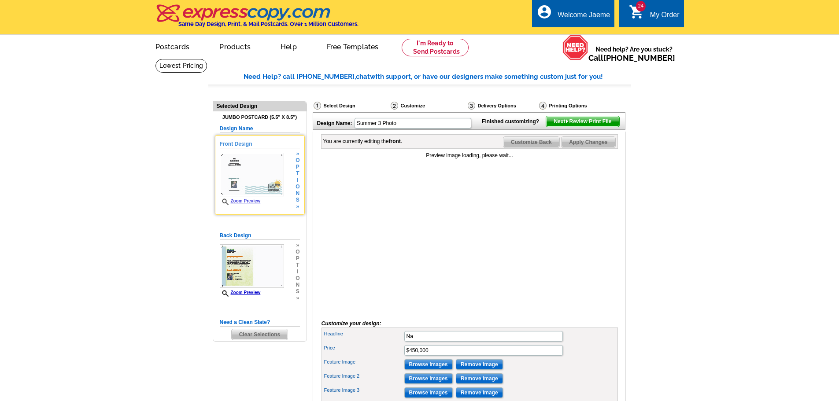
click at [299, 176] on span "t" at bounding box center [298, 173] width 4 height 7
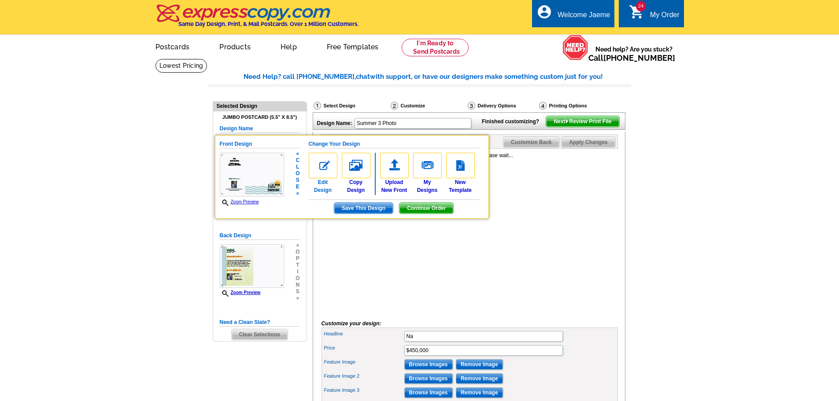
click at [323, 186] on link "Edit Design" at bounding box center [323, 173] width 29 height 41
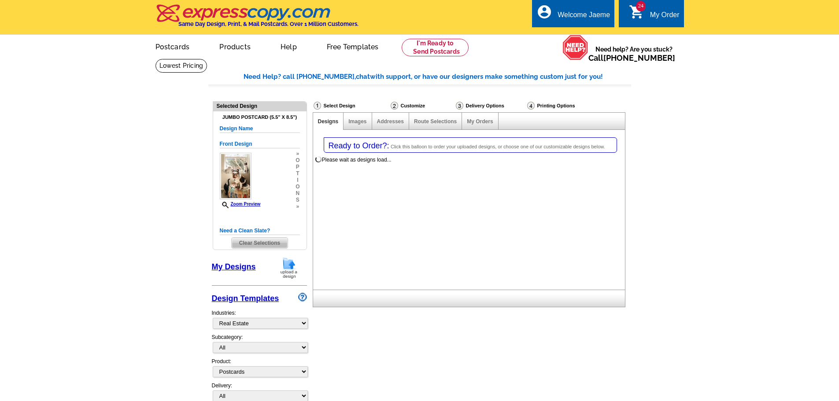
select select "785"
select select "1"
select select "2"
select select "back"
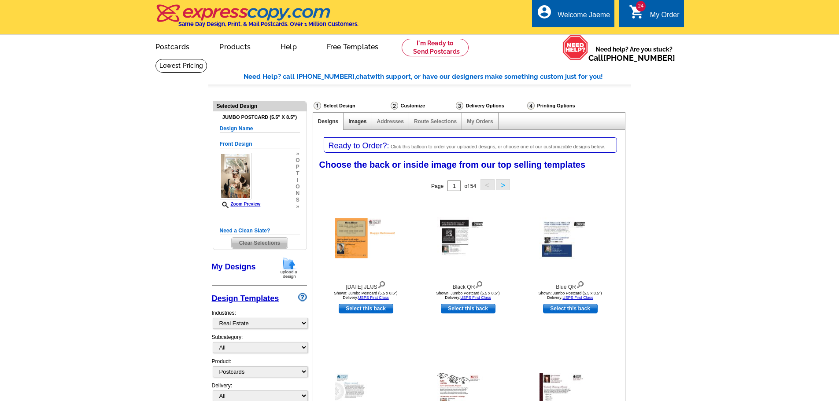
click at [364, 123] on link "Images" at bounding box center [357, 121] width 18 height 6
